Goal: Navigation & Orientation: Find specific page/section

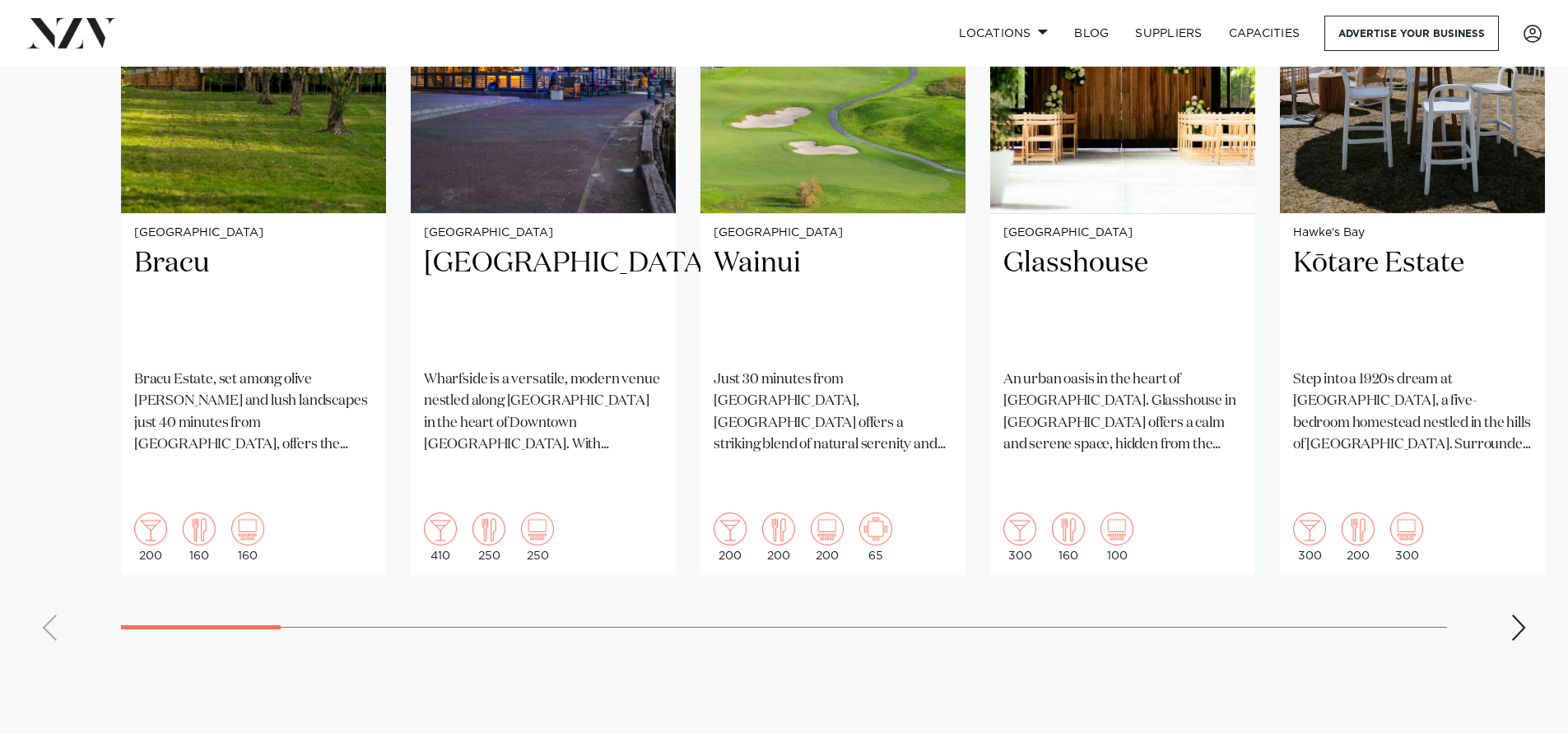
scroll to position [1481, 0]
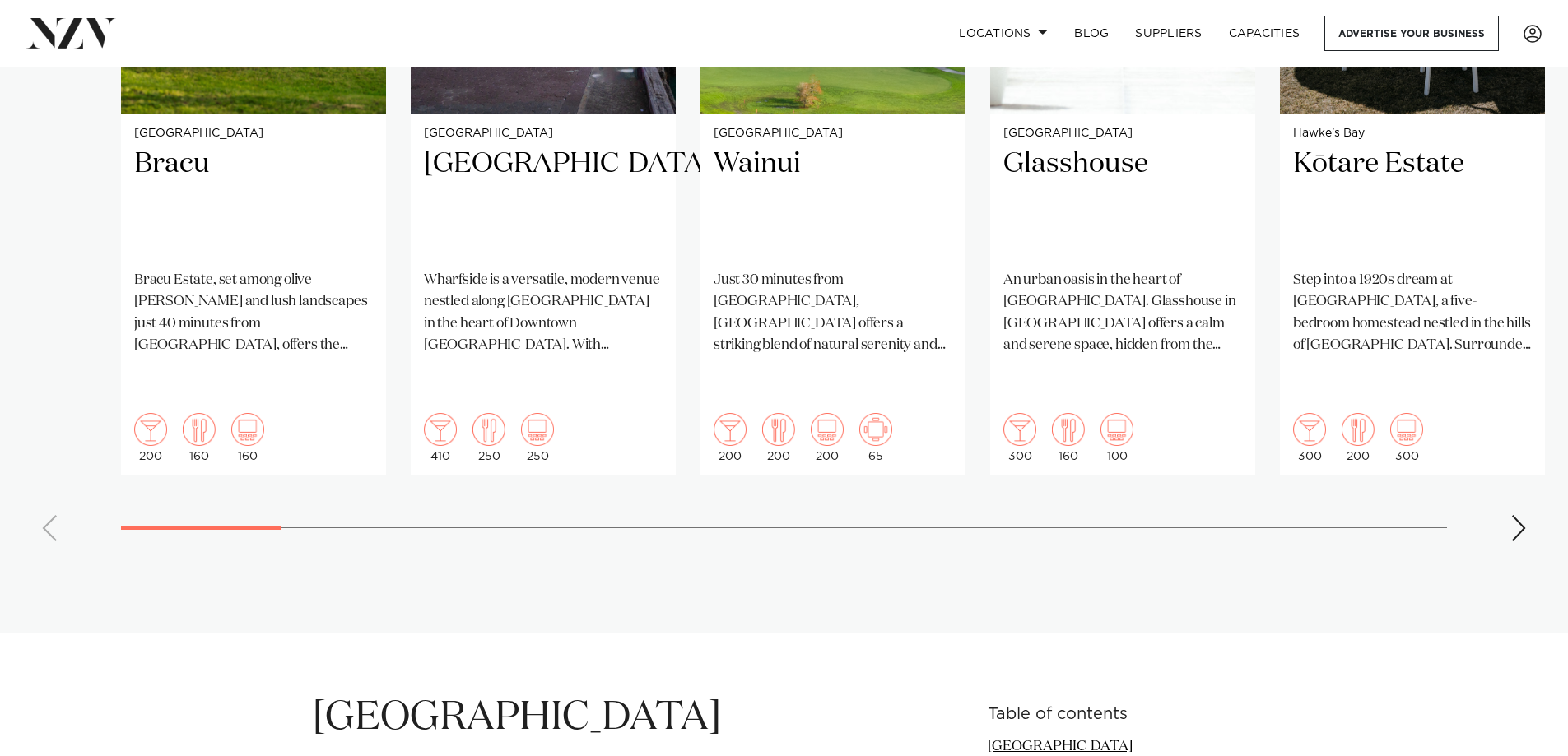
click at [1508, 484] on swiper-container "Auckland Bracu [GEOGRAPHIC_DATA], set among olive [PERSON_NAME] and lush landsc…" at bounding box center [784, 157] width 1568 height 796
click at [1521, 515] on div "Next slide" at bounding box center [1519, 528] width 17 height 26
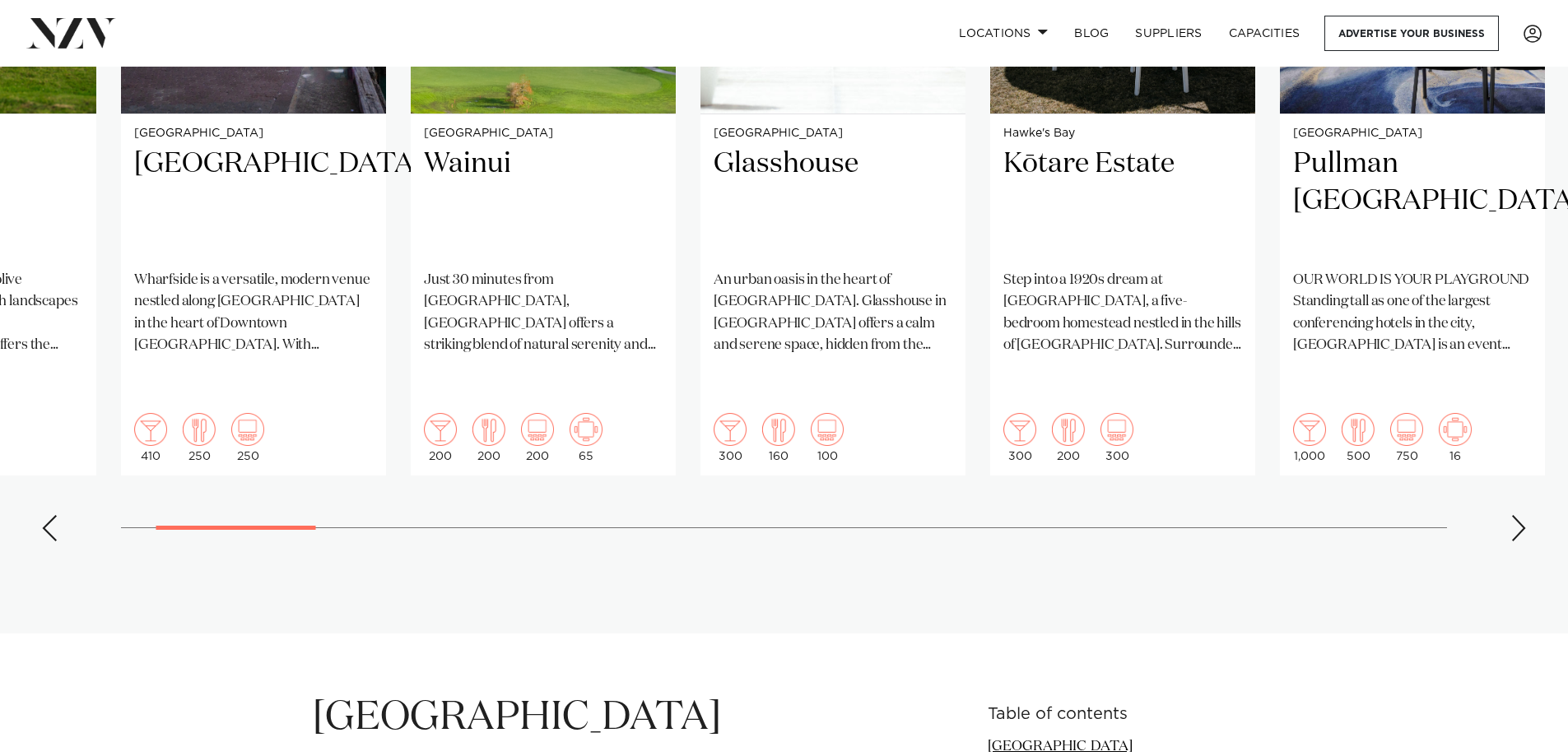
click at [1522, 515] on div "Next slide" at bounding box center [1519, 528] width 17 height 26
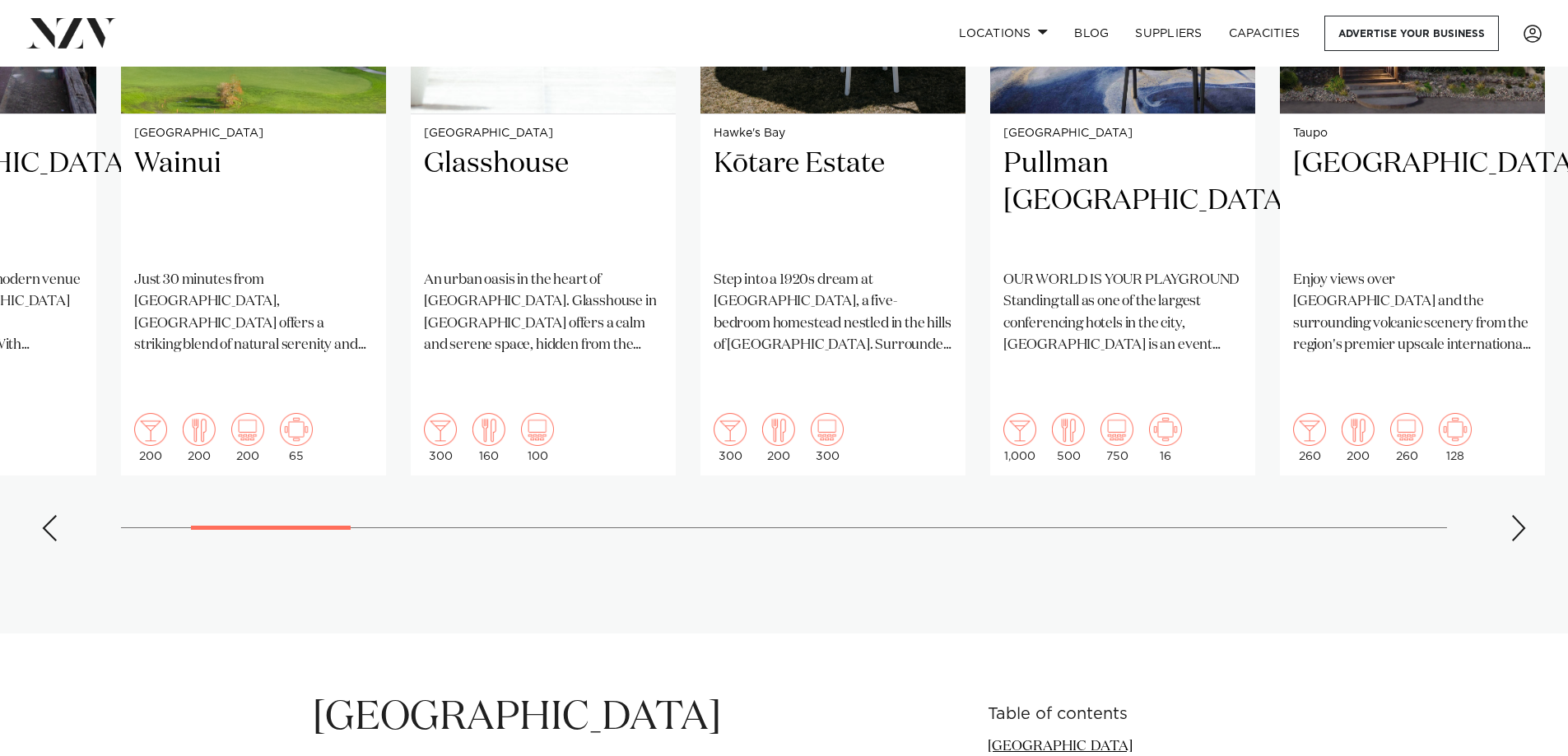
click at [1522, 515] on div "Next slide" at bounding box center [1519, 528] width 17 height 26
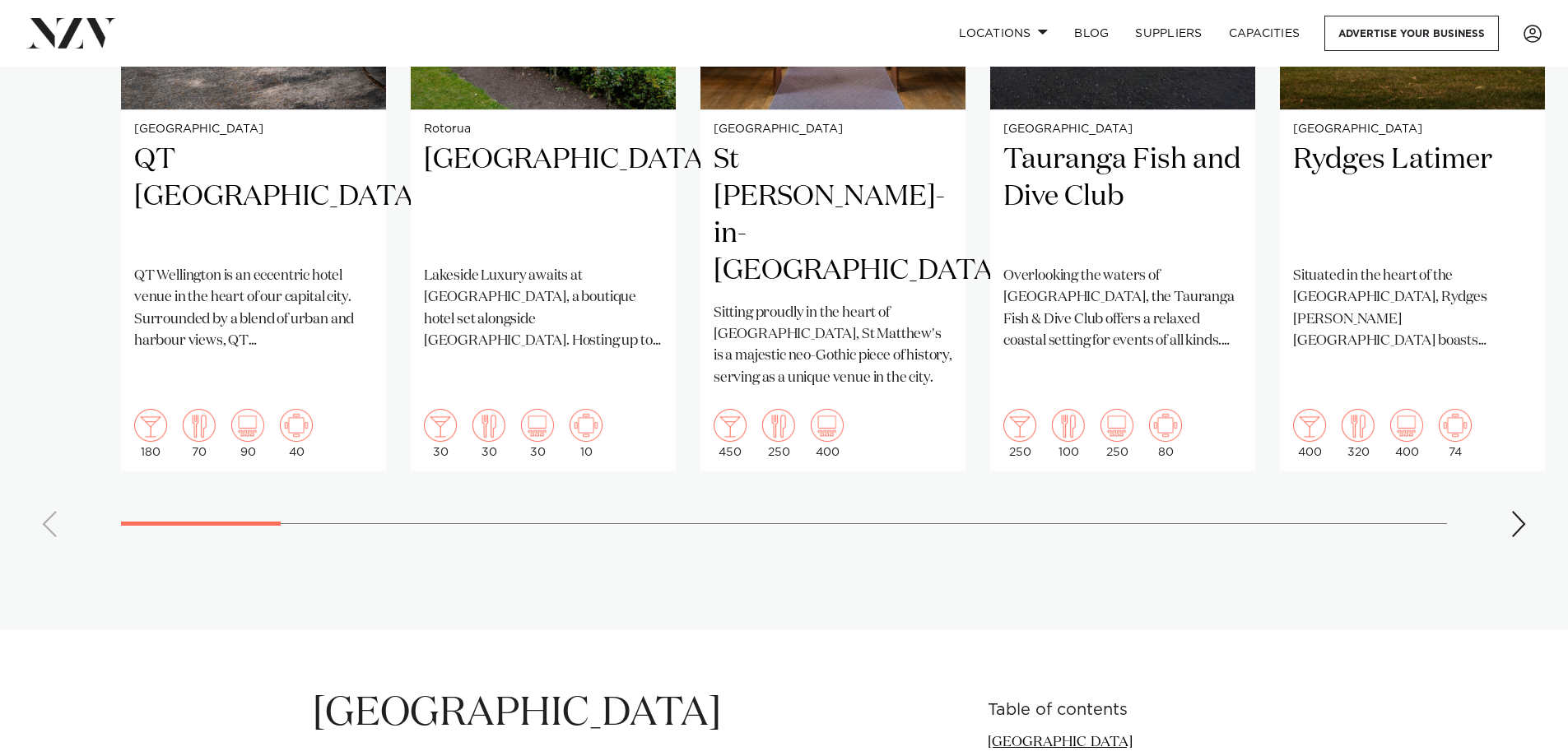
scroll to position [1481, 0]
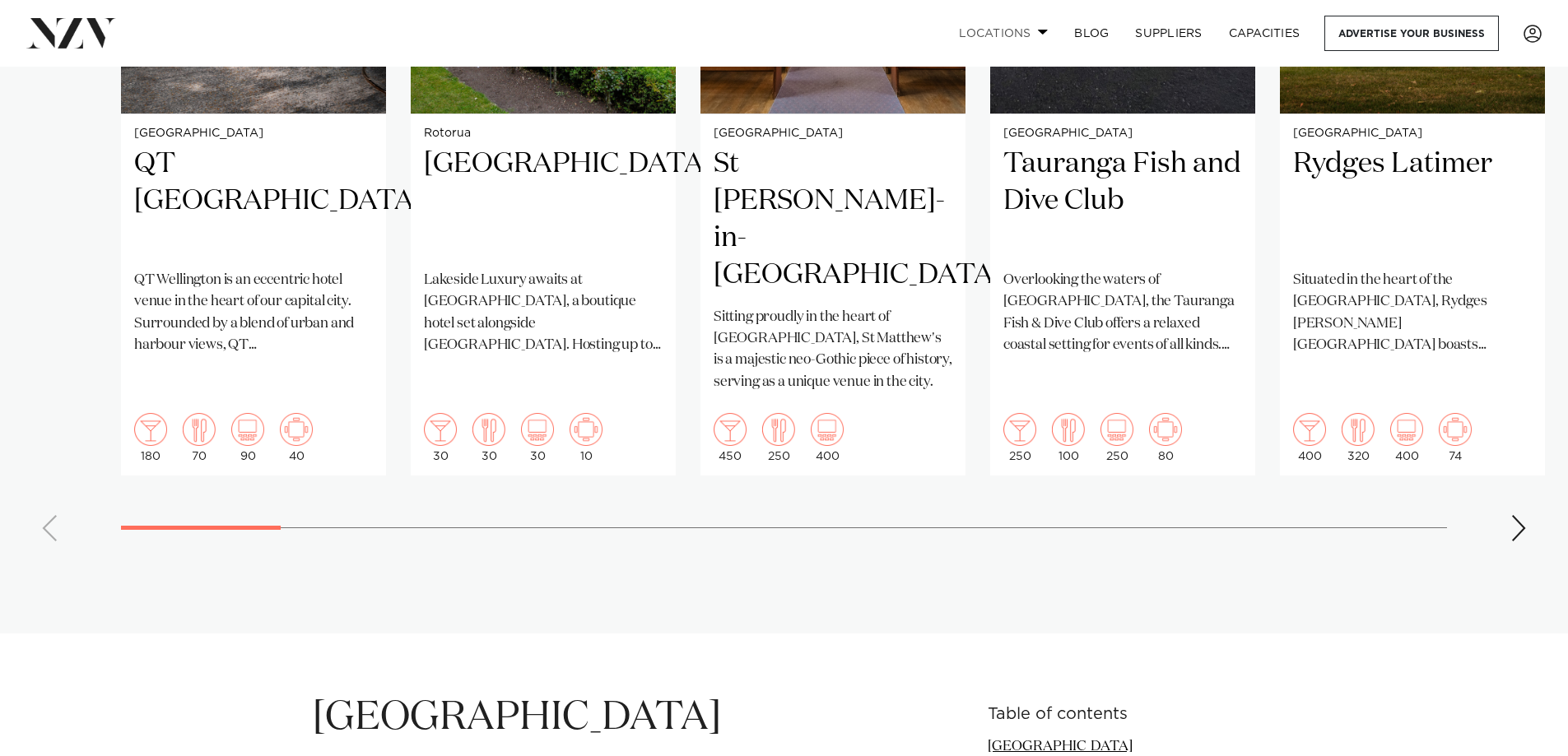
click at [1017, 31] on link "Locations" at bounding box center [1004, 33] width 116 height 35
